Goal: Navigation & Orientation: Find specific page/section

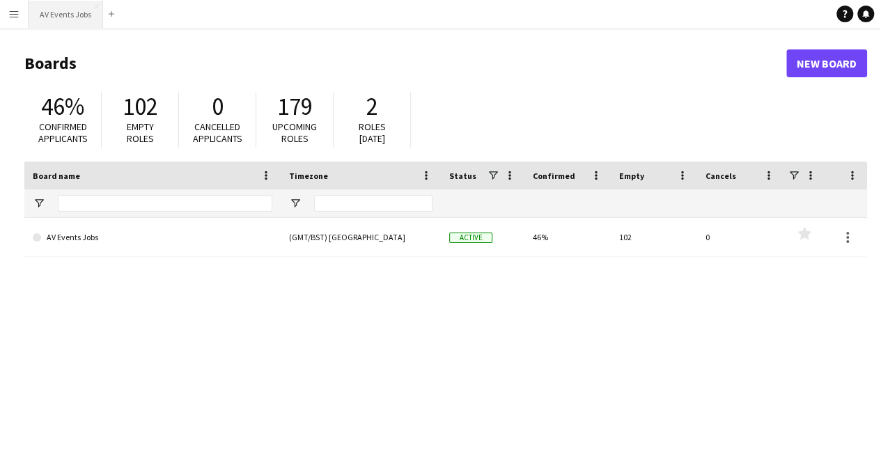
click at [83, 19] on button "AV Events Jobs Close" at bounding box center [66, 14] width 75 height 27
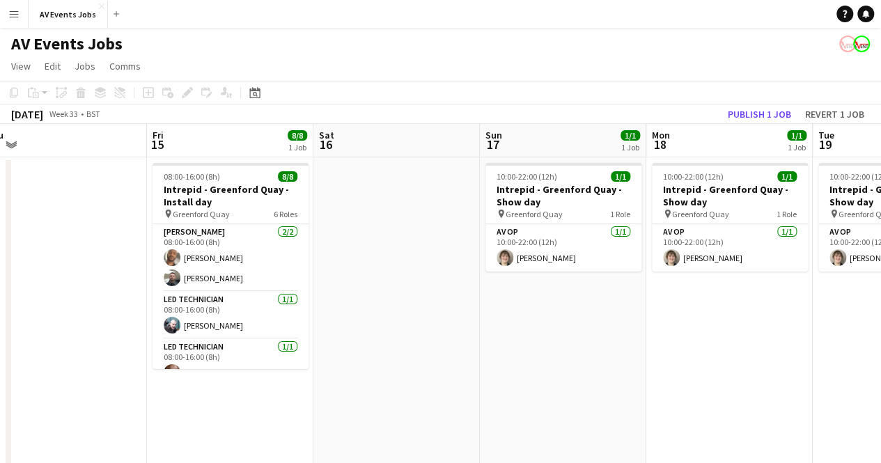
drag, startPoint x: 808, startPoint y: 354, endPoint x: 118, endPoint y: 343, distance: 689.8
click at [119, 345] on app-calendar-viewport "Tue 12 Wed 13 1/2 1 Job Thu 14 Fri 15 8/8 1 Job Sat 16 Sun 17 1/1 1 Job Mon 18 …" at bounding box center [440, 318] width 881 height 389
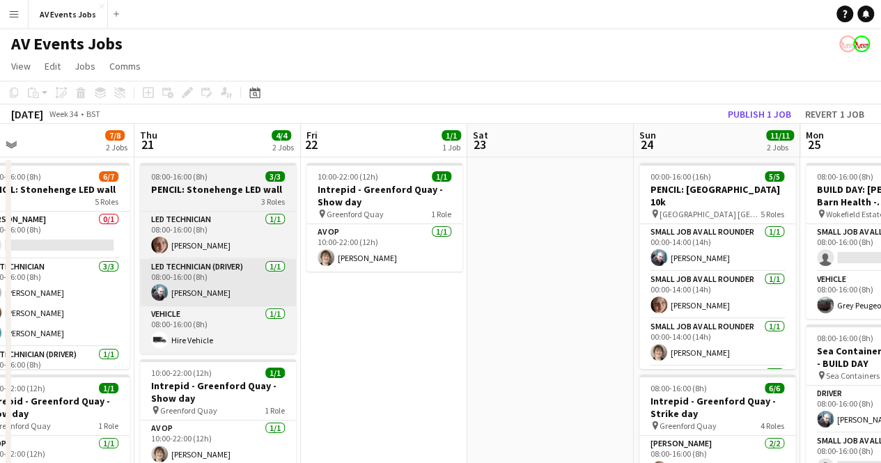
drag, startPoint x: 761, startPoint y: 307, endPoint x: 189, endPoint y: 266, distance: 574.1
click at [102, 303] on app-calendar-viewport "Mon 18 1/1 1 Job Tue 19 1/1 1 Job Wed 20 7/8 2 Jobs Thu 21 4/4 2 Jobs Fri 22 1/…" at bounding box center [440, 366] width 881 height 485
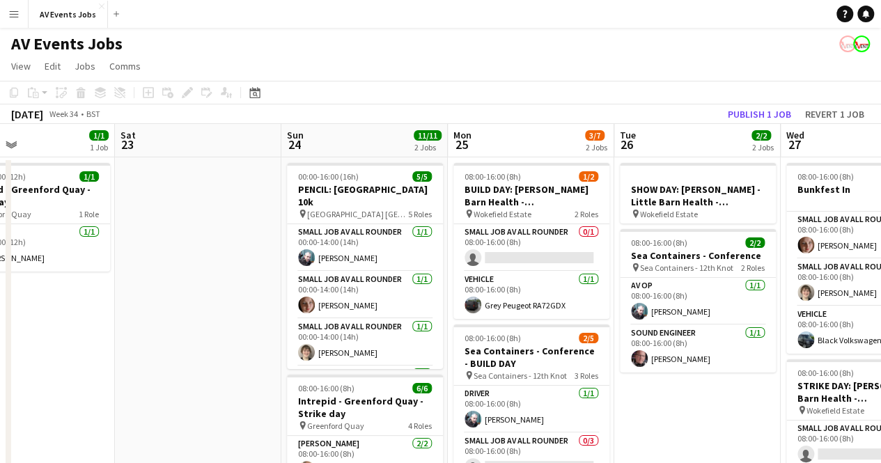
scroll to position [0, 400]
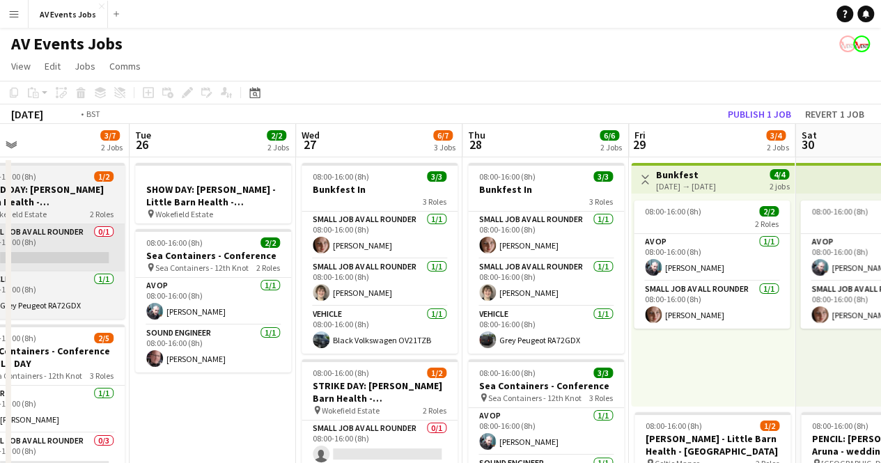
drag, startPoint x: 801, startPoint y: 331, endPoint x: 0, endPoint y: 260, distance: 804.3
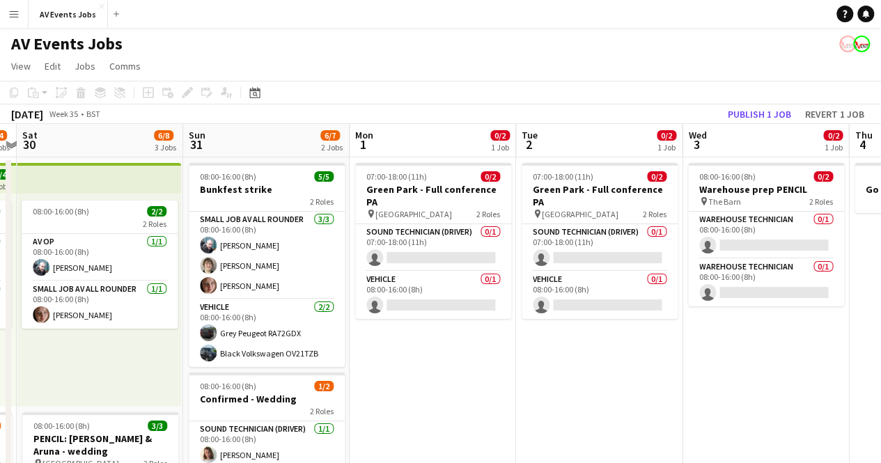
drag, startPoint x: 855, startPoint y: 360, endPoint x: 71, endPoint y: 334, distance: 784.9
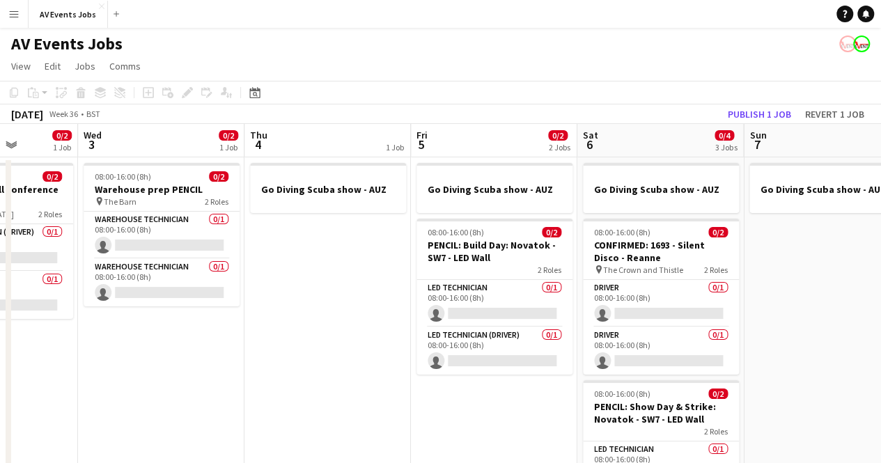
drag, startPoint x: 768, startPoint y: 355, endPoint x: 179, endPoint y: 357, distance: 588.7
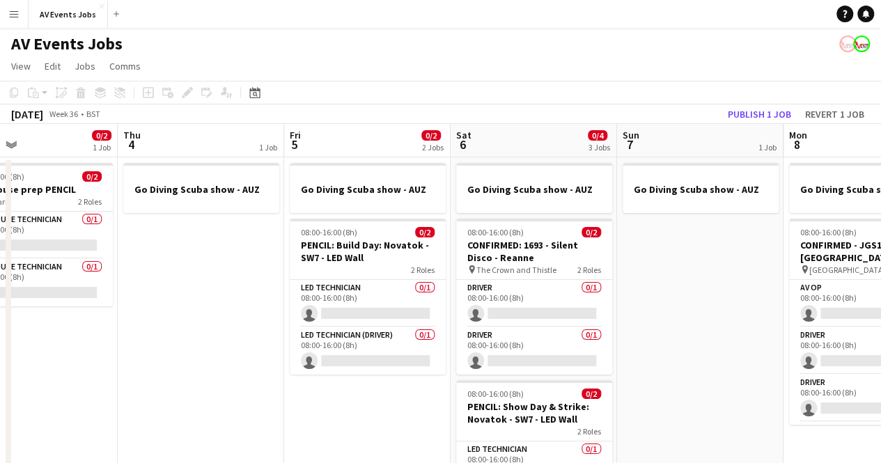
drag, startPoint x: 747, startPoint y: 342, endPoint x: 653, endPoint y: 323, distance: 95.4
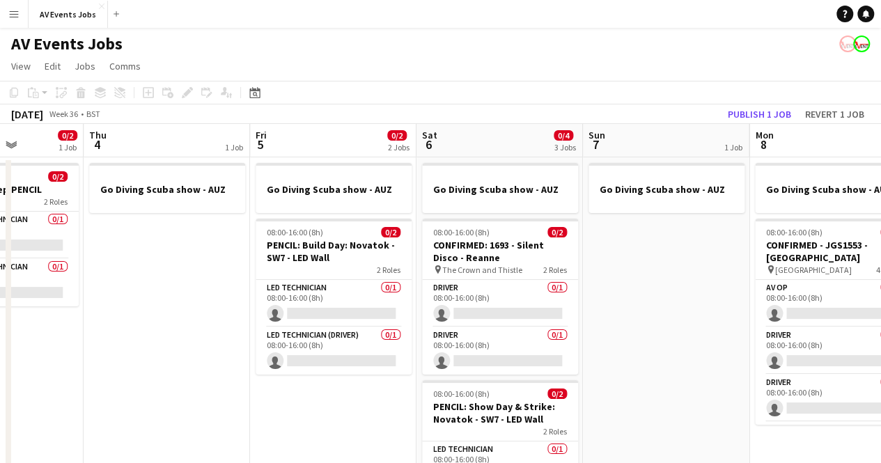
scroll to position [0, 611]
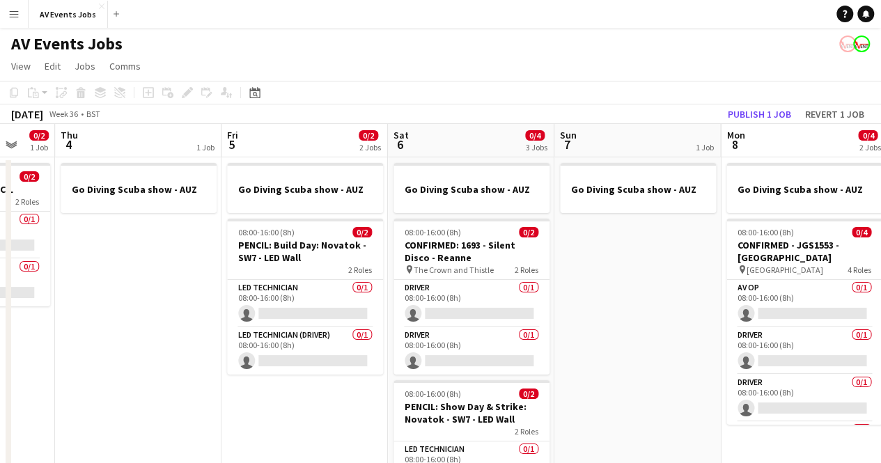
drag, startPoint x: 729, startPoint y: 356, endPoint x: 706, endPoint y: 356, distance: 23.0
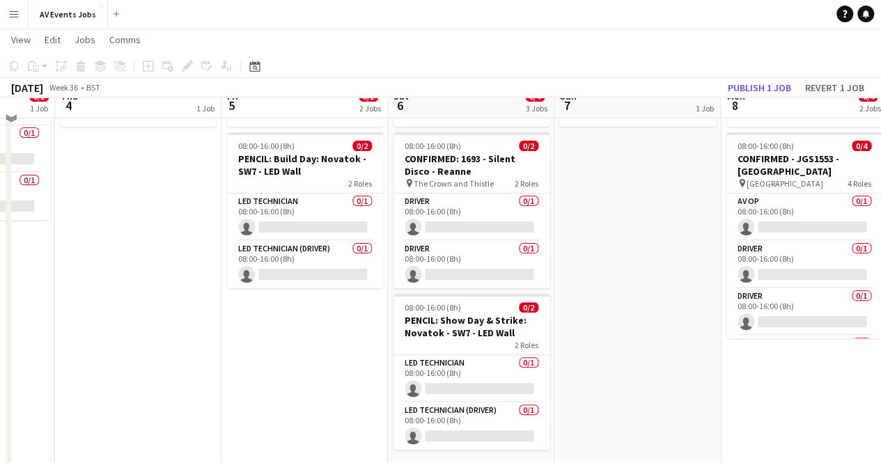
scroll to position [70, 0]
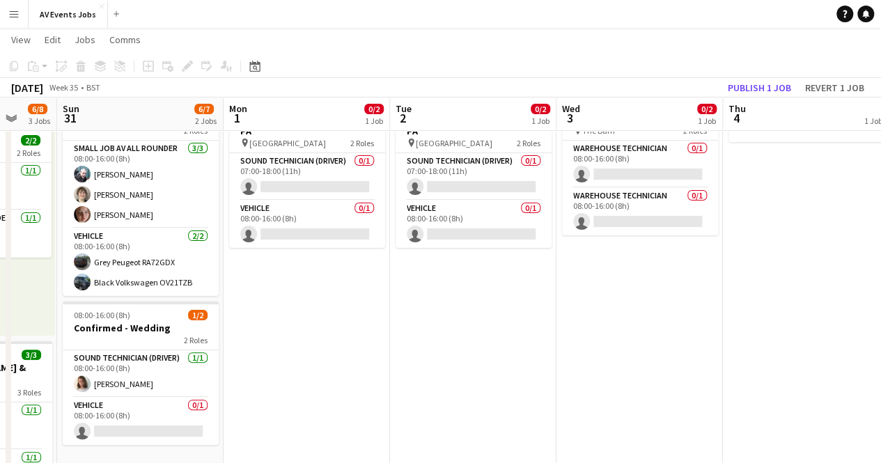
drag, startPoint x: 157, startPoint y: 228, endPoint x: 808, endPoint y: 257, distance: 651.3
click at [808, 257] on app-calendar-viewport "Fri 29 3/4 2 Jobs Sat 30 6/8 3 Jobs Sun 31 6/7 2 Jobs Mon 1 0/2 1 Job Tue 2 0/2…" at bounding box center [440, 384] width 881 height 799
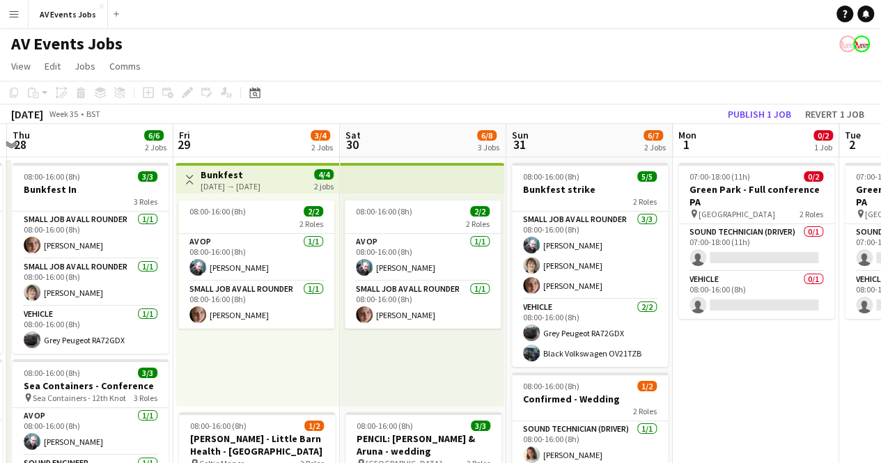
scroll to position [0, 325]
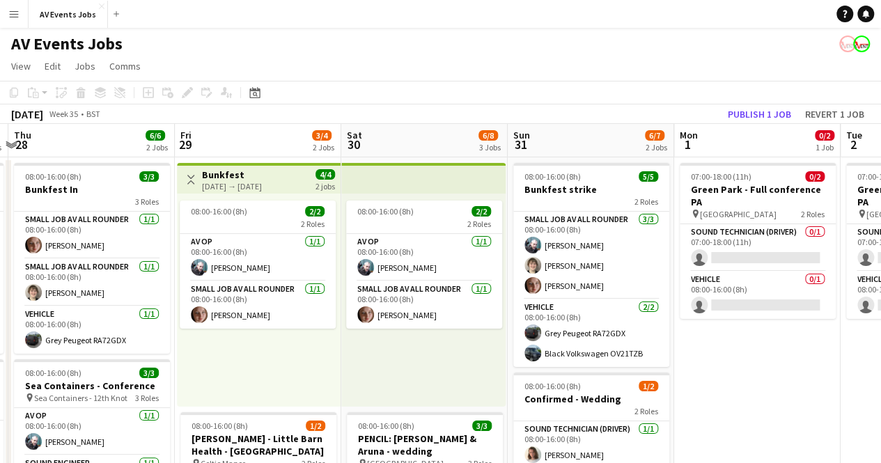
drag, startPoint x: 339, startPoint y: 352, endPoint x: 785, endPoint y: 336, distance: 446.1
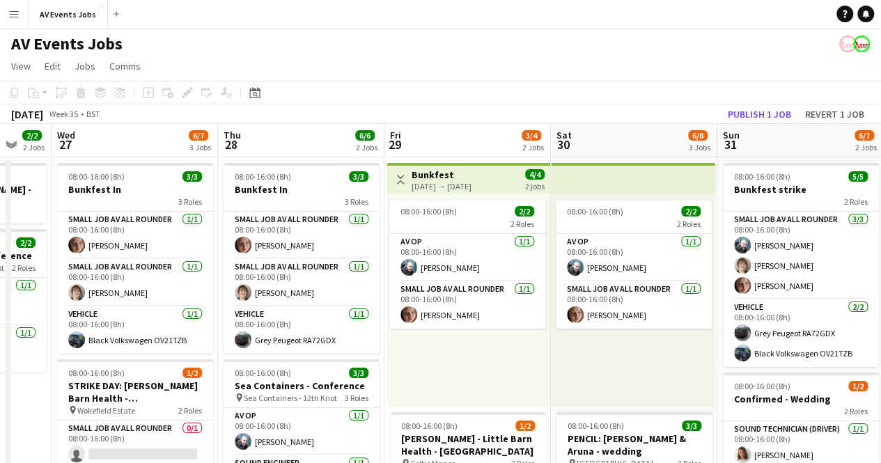
scroll to position [0, 280]
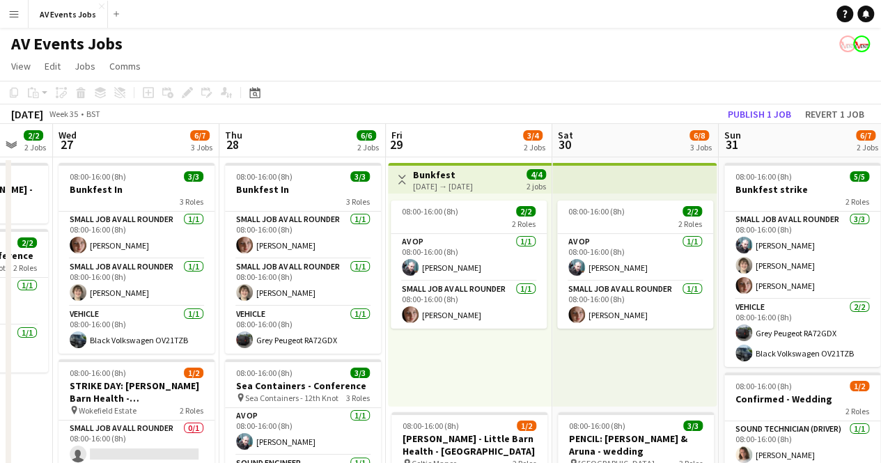
drag, startPoint x: 219, startPoint y: 364, endPoint x: 431, endPoint y: 380, distance: 211.7
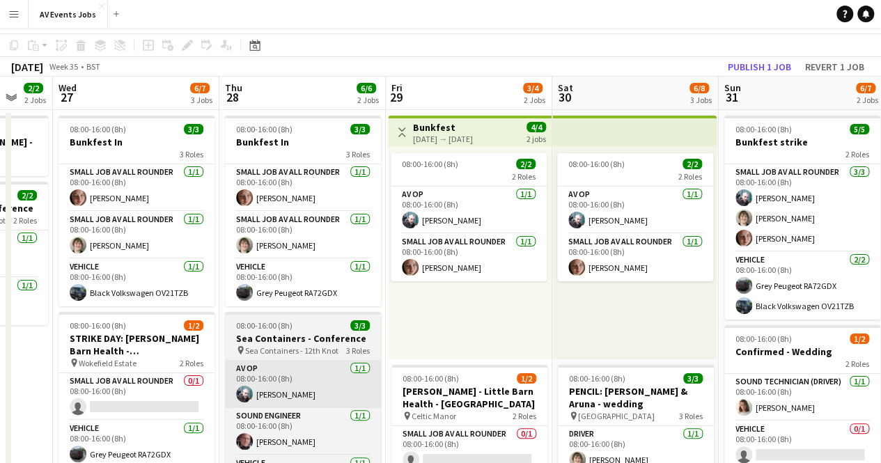
scroll to position [0, 0]
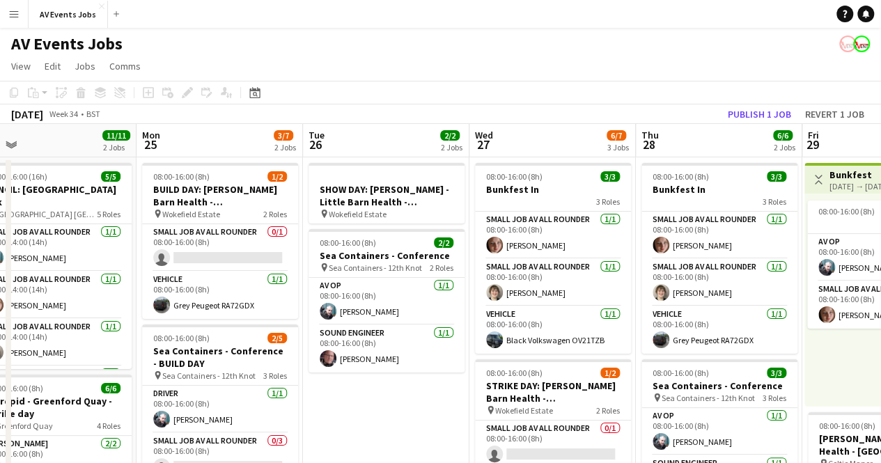
drag, startPoint x: 425, startPoint y: 361, endPoint x: 801, endPoint y: 354, distance: 376.2
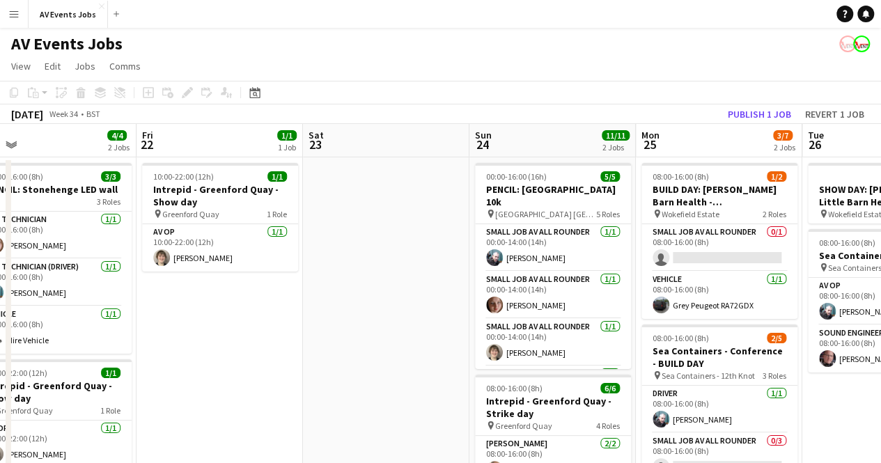
drag, startPoint x: 127, startPoint y: 334, endPoint x: 614, endPoint y: 332, distance: 487.7
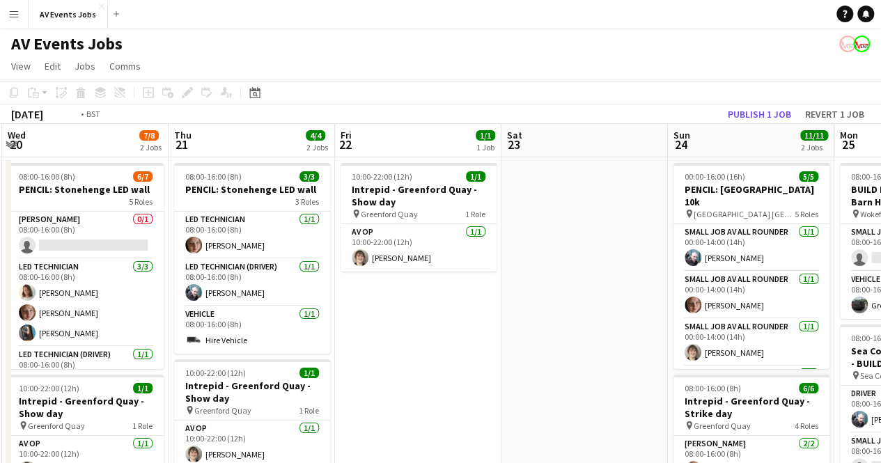
drag, startPoint x: 157, startPoint y: 354, endPoint x: 699, endPoint y: 356, distance: 542.0
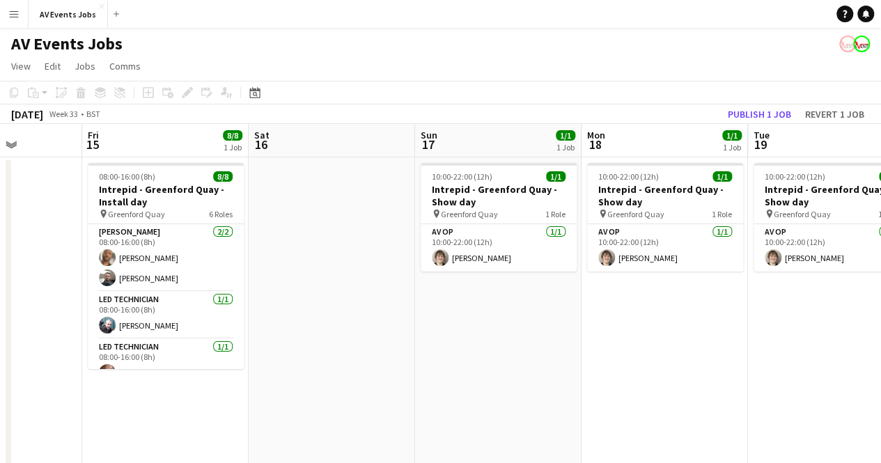
scroll to position [0, 416]
drag, startPoint x: 36, startPoint y: 318, endPoint x: 603, endPoint y: 336, distance: 568.0
